Goal: Communication & Community: Connect with others

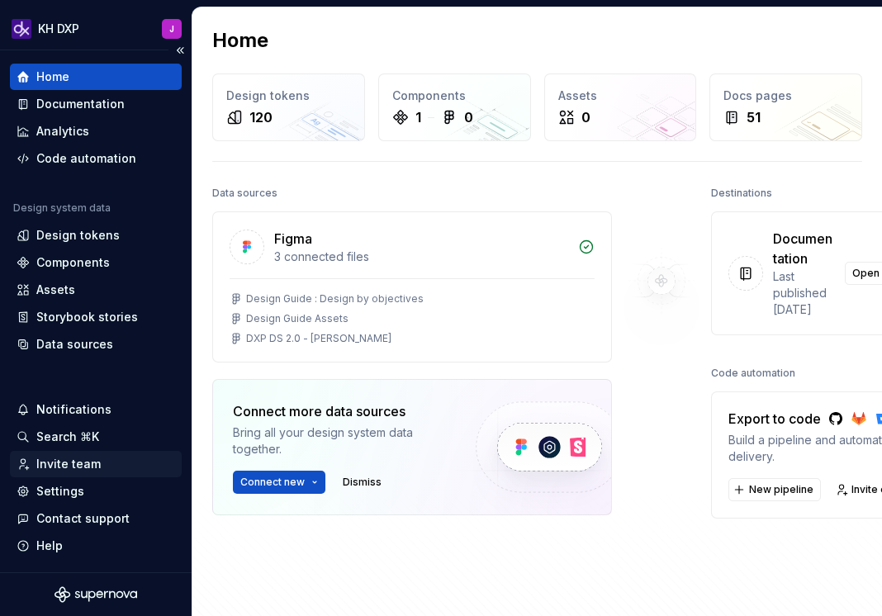
click at [88, 456] on div "Invite team" at bounding box center [68, 464] width 64 height 17
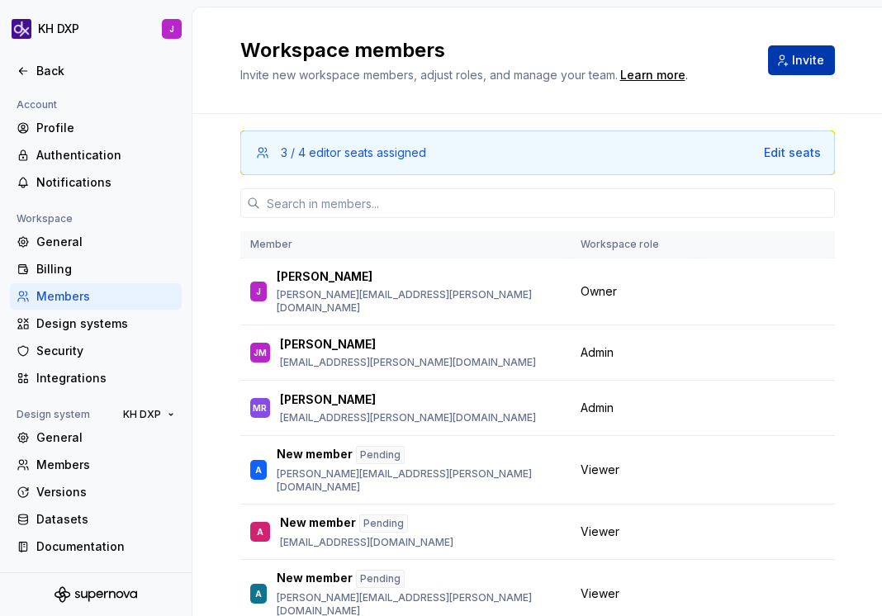
click at [795, 70] on button "Invite" at bounding box center [801, 60] width 67 height 30
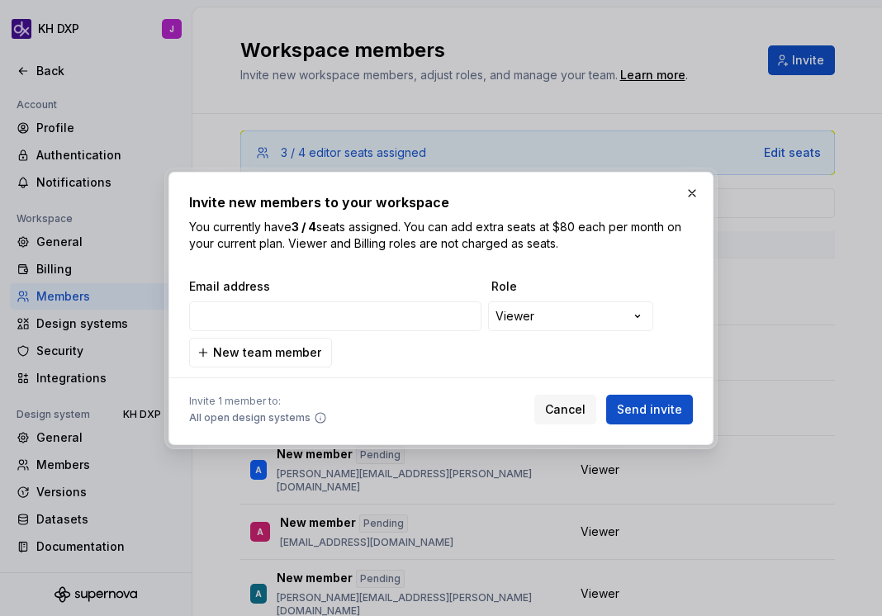
type input "[PERSON_NAME][EMAIL_ADDRESS][PERSON_NAME][DOMAIN_NAME]"
drag, startPoint x: 435, startPoint y: 374, endPoint x: 460, endPoint y: 374, distance: 24.8
click at [436, 374] on div at bounding box center [441, 378] width 504 height 21
click at [647, 404] on span "Send invite" at bounding box center [649, 410] width 65 height 17
